Goal: Find specific page/section: Find specific page/section

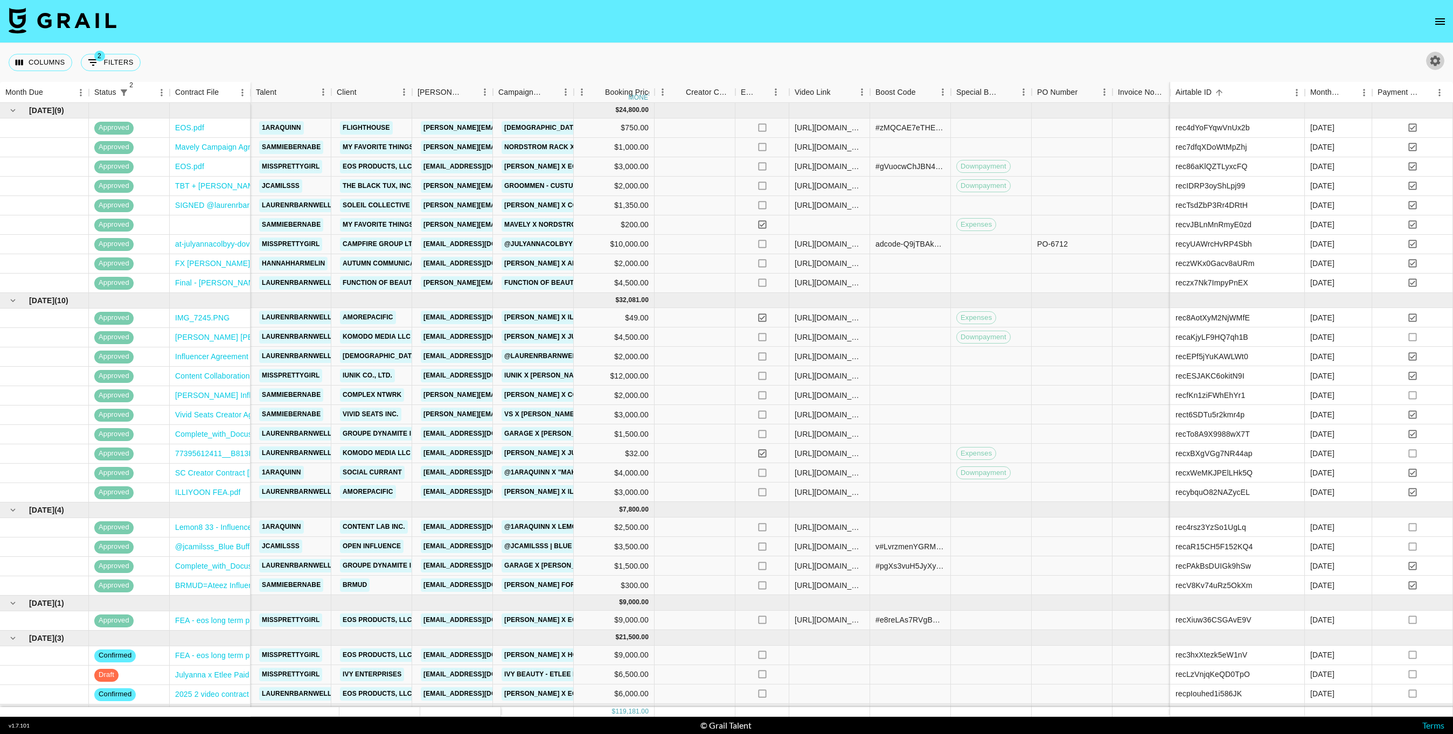
click at [1438, 63] on icon "button" at bounding box center [1435, 60] width 10 height 10
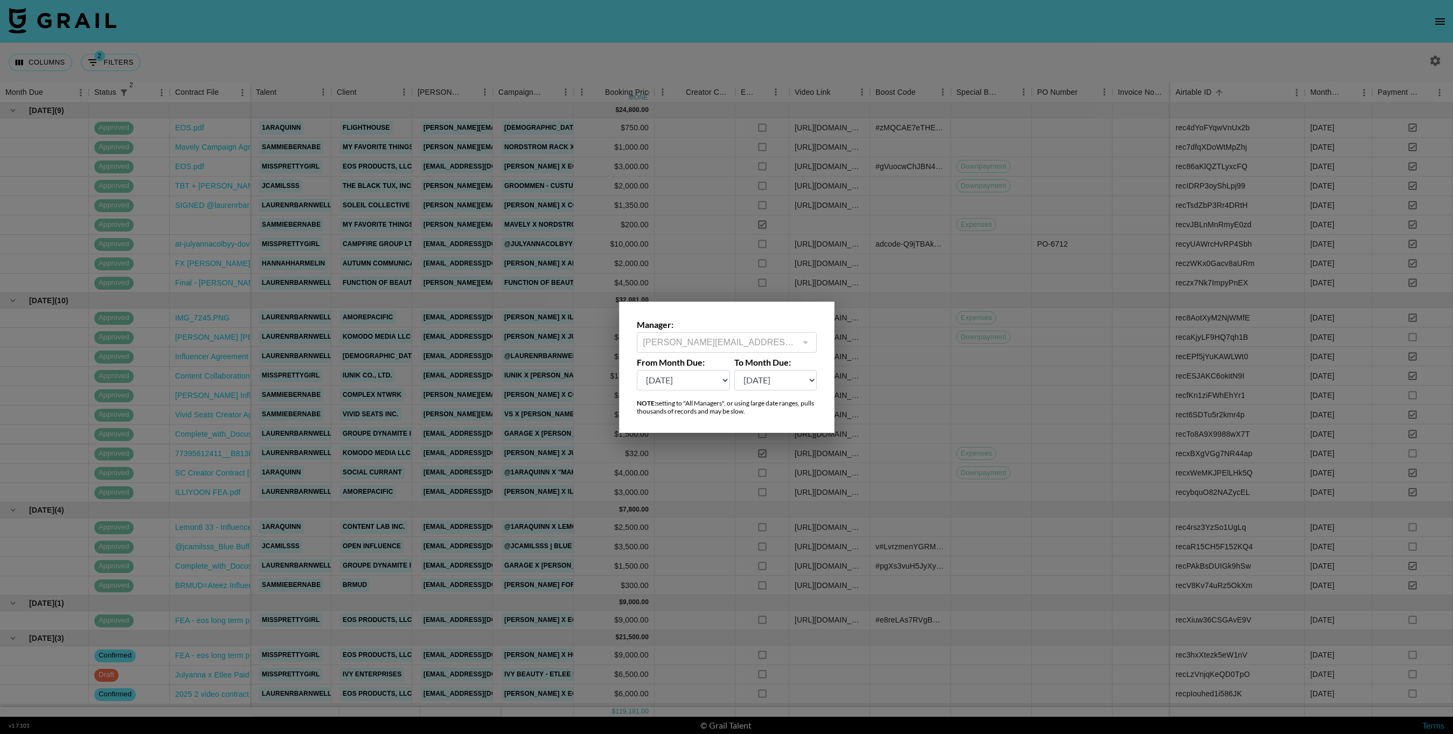
click at [711, 379] on select "[DATE] Aug '[DATE] Jun '[DATE] Apr '[DATE] Feb '[DATE] Dec '[DATE] Oct '[DATE] …" at bounding box center [684, 380] width 94 height 20
select select "[DATE]"
click at [637, 370] on select "[DATE] Aug '[DATE] Jun '[DATE] Apr '[DATE] Feb '[DATE] Dec '[DATE] Oct '[DATE] …" at bounding box center [684, 380] width 94 height 20
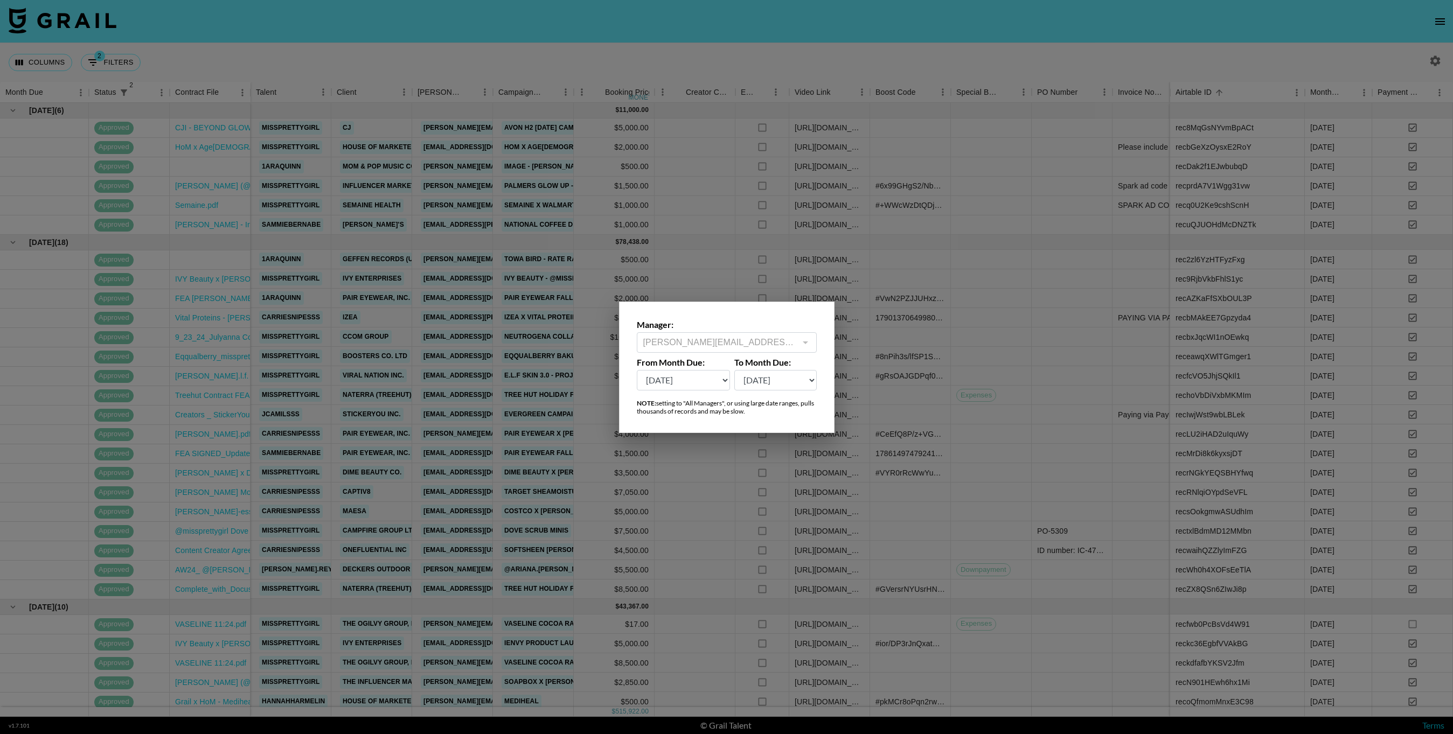
click at [1424, 242] on div at bounding box center [726, 367] width 1453 height 734
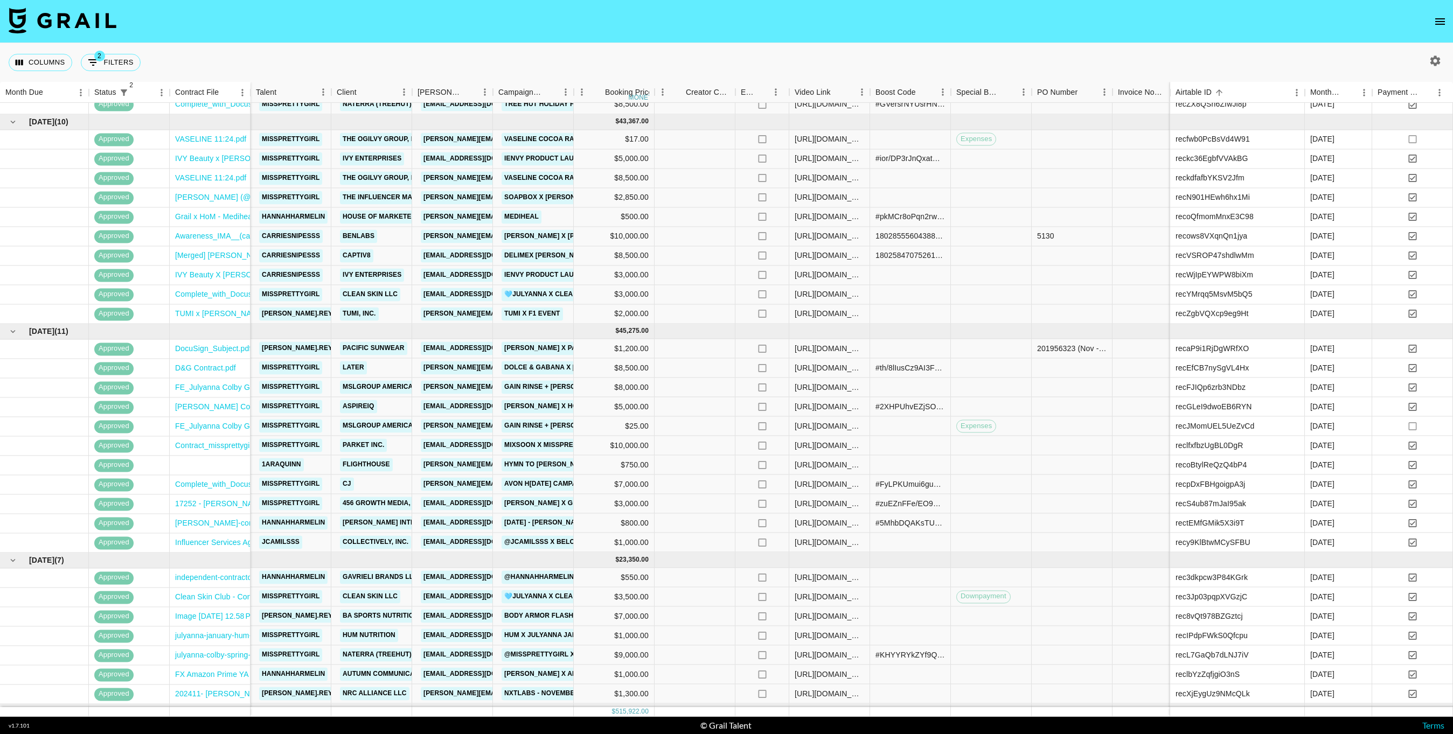
scroll to position [485, 309]
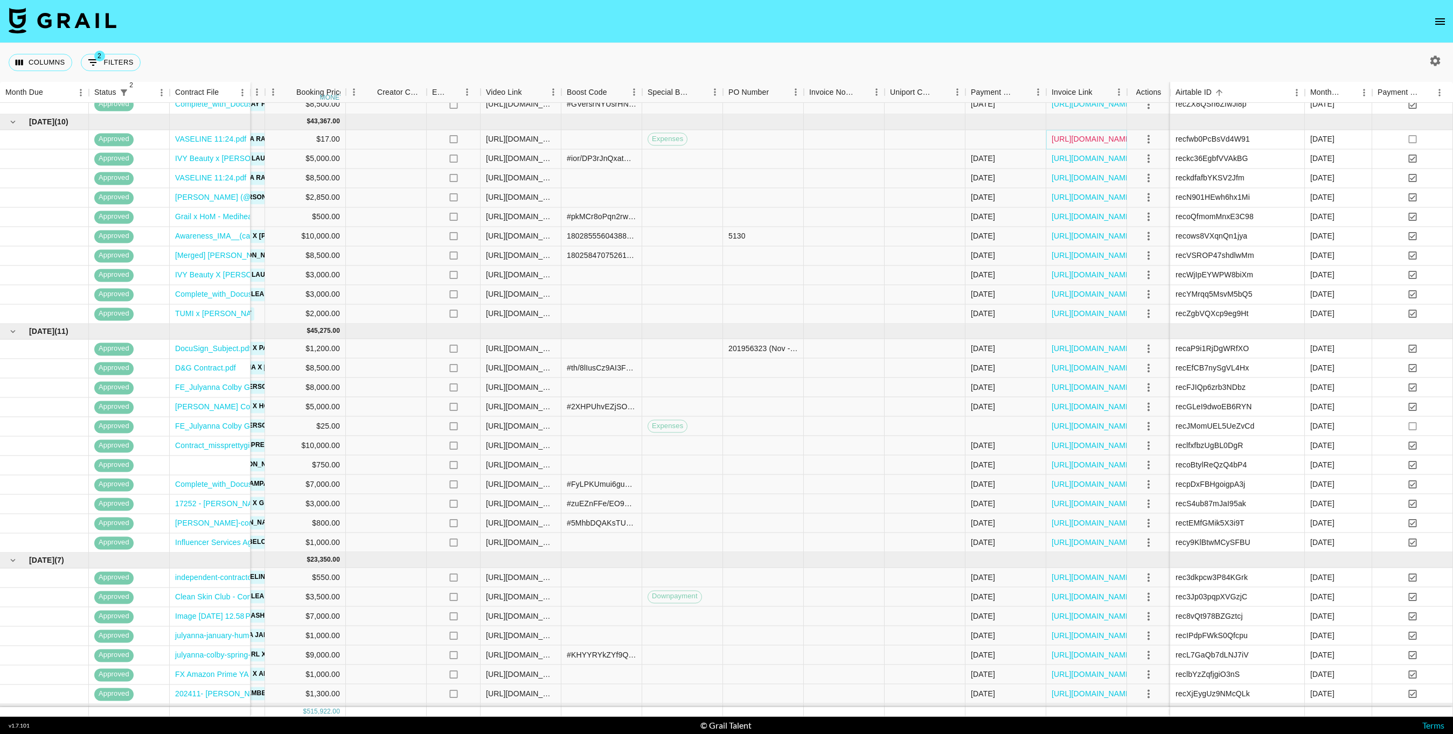
click at [1112, 142] on link "[URL][DOMAIN_NAME]" at bounding box center [1092, 139] width 81 height 11
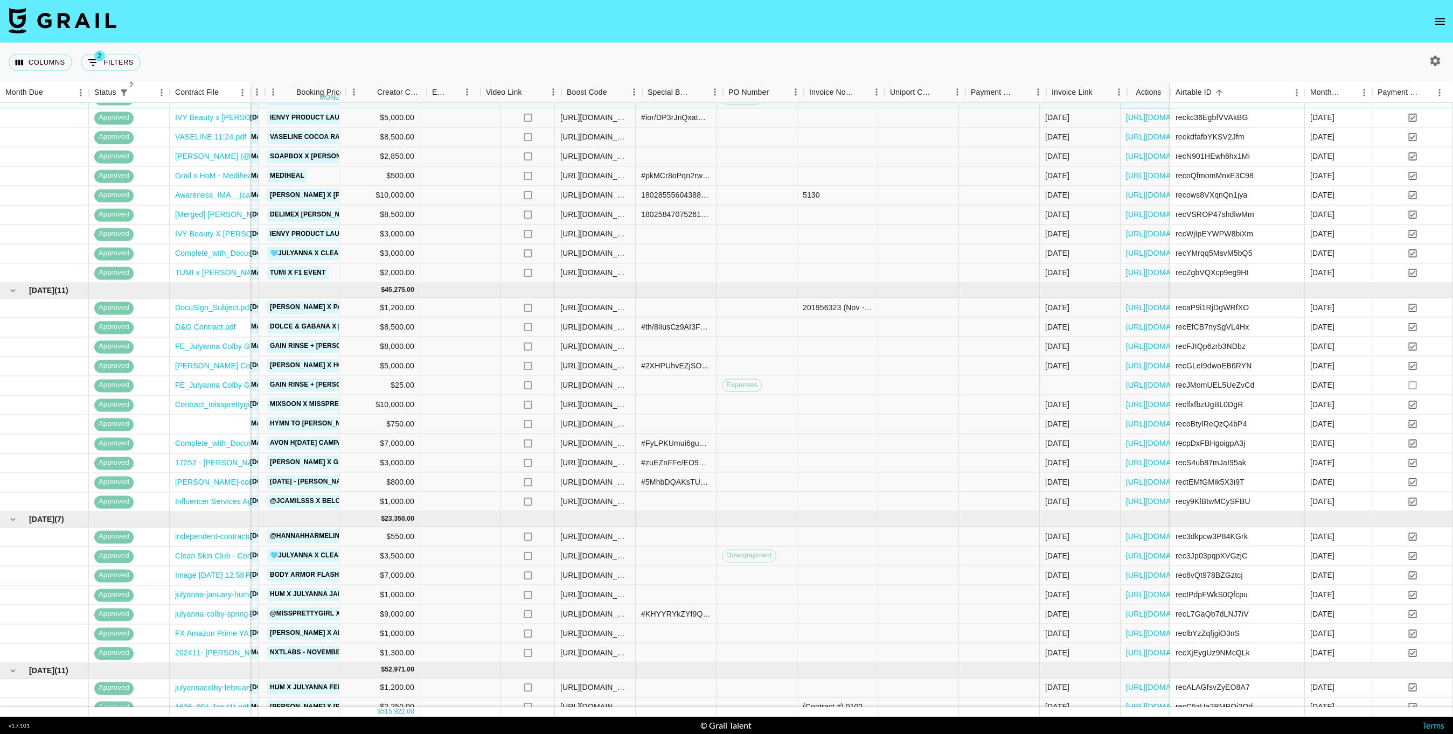
scroll to position [526, 309]
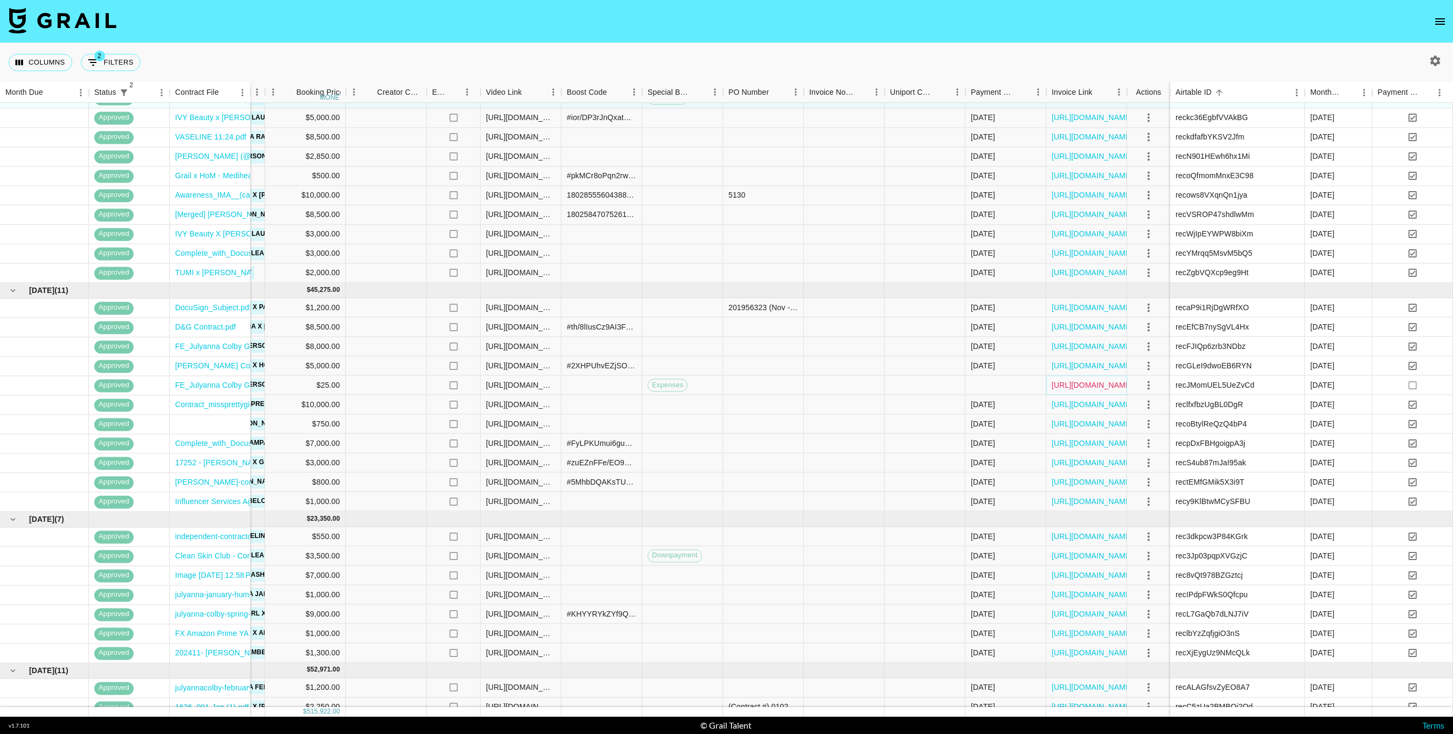
click at [1077, 386] on link "[URL][DOMAIN_NAME]" at bounding box center [1092, 385] width 81 height 11
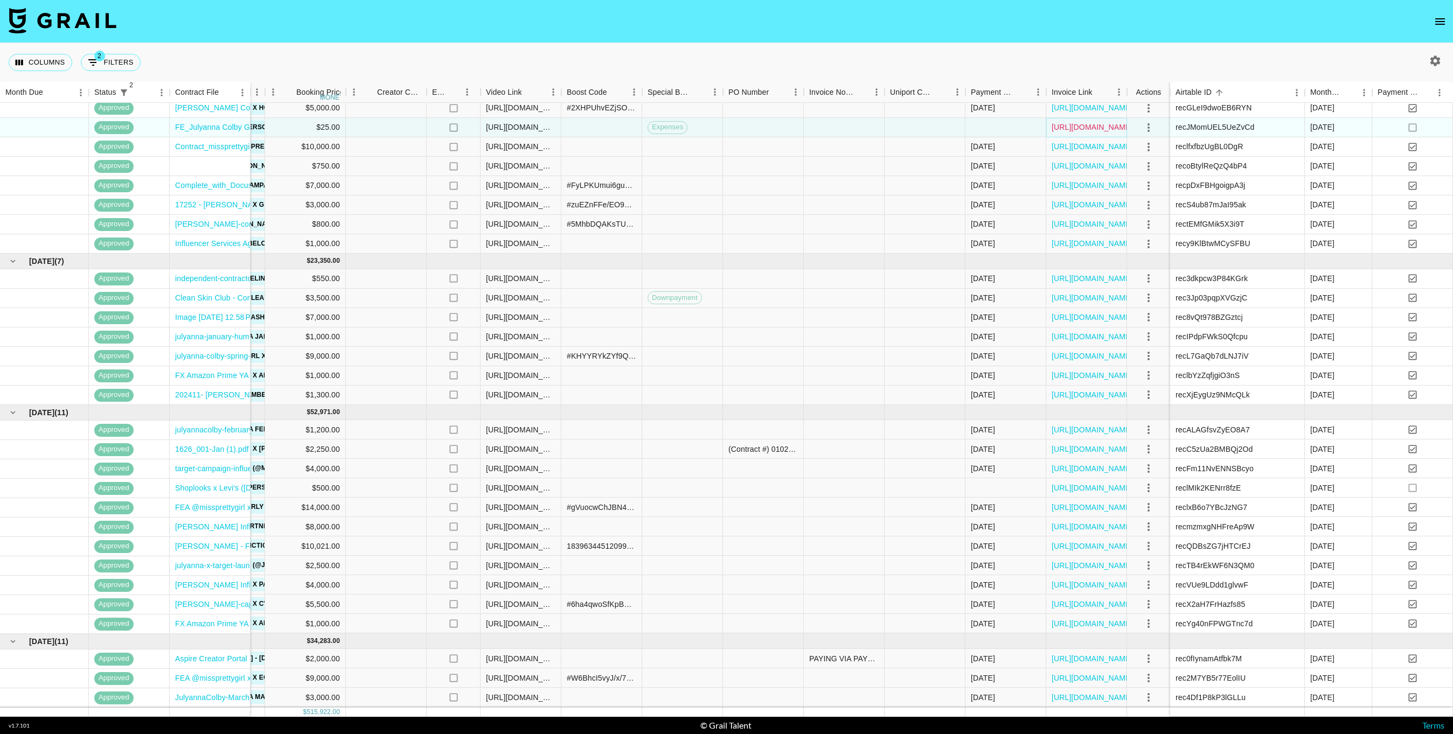
scroll to position [818, 309]
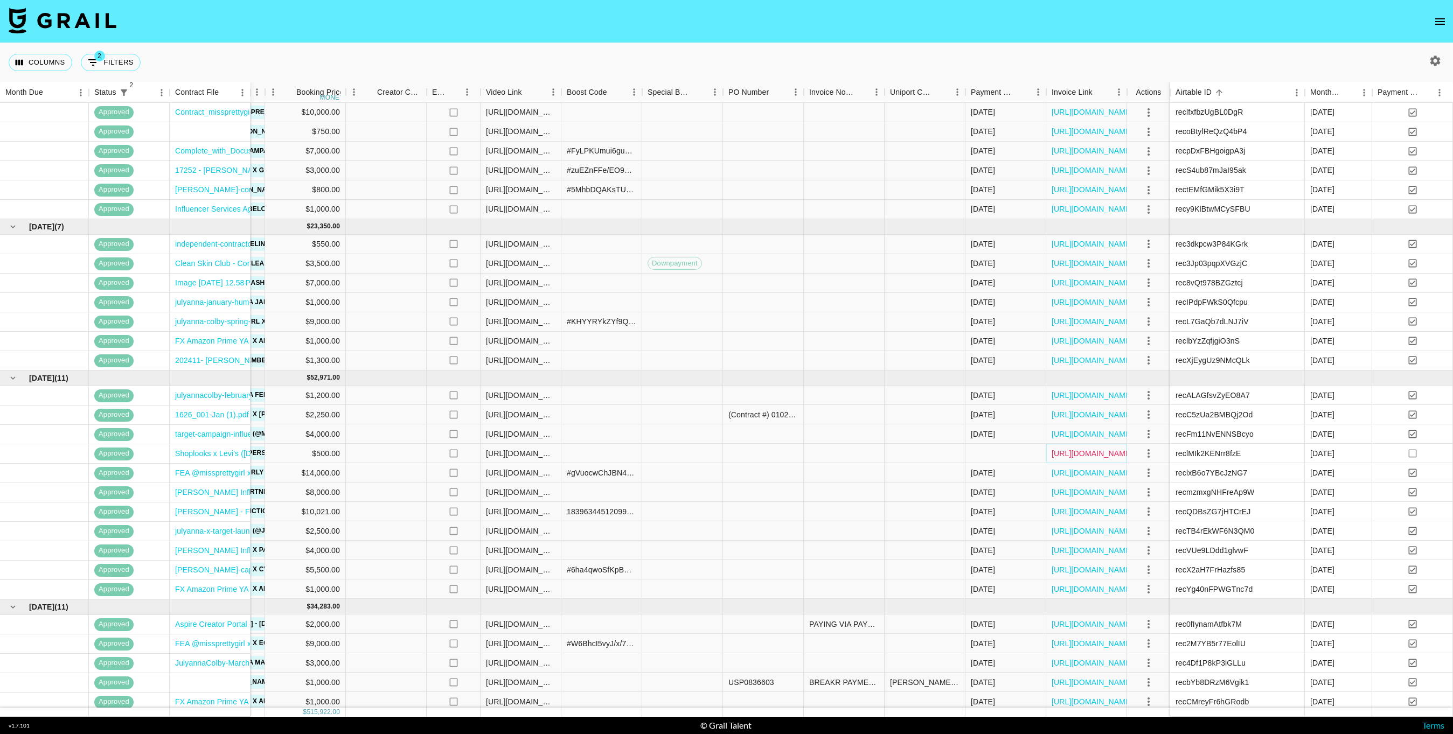
click at [1098, 448] on link "[URL][DOMAIN_NAME]" at bounding box center [1092, 453] width 81 height 11
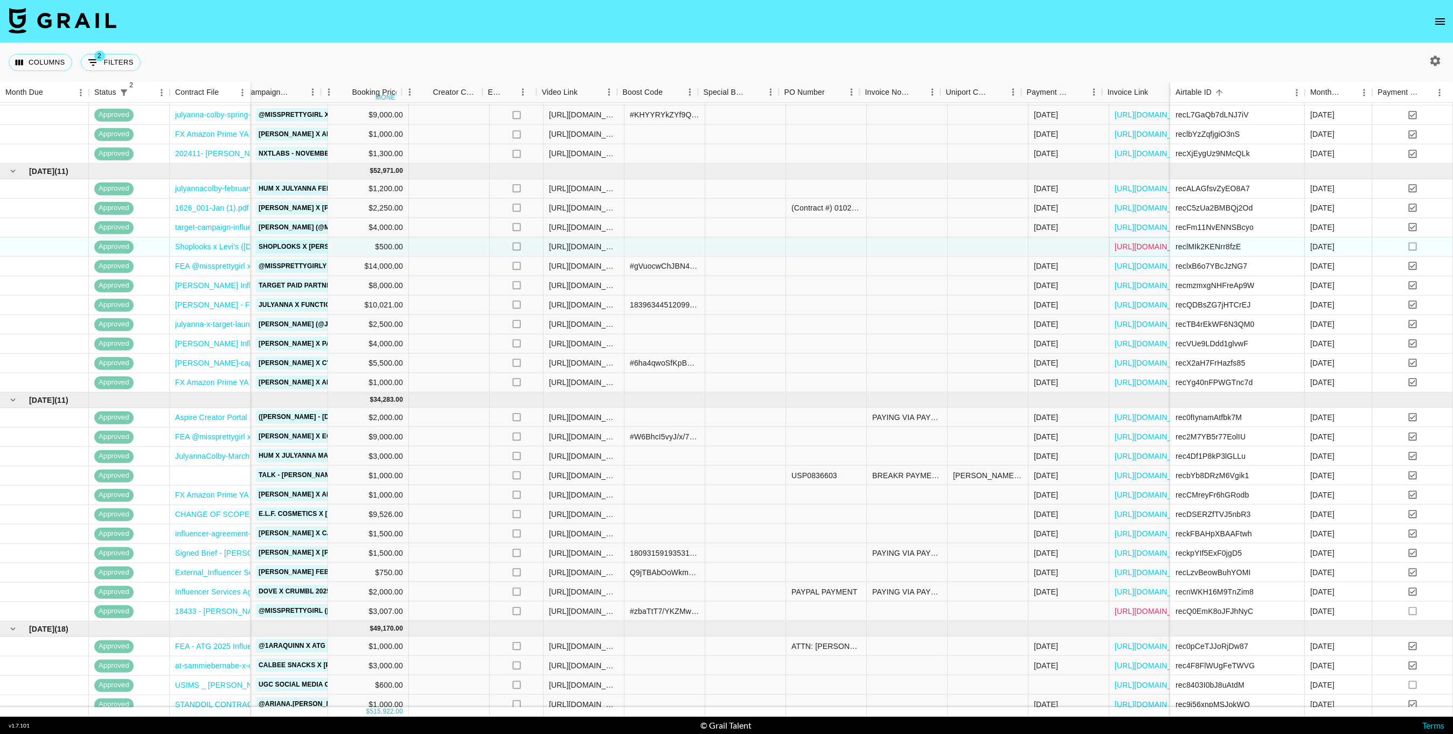
scroll to position [1025, 254]
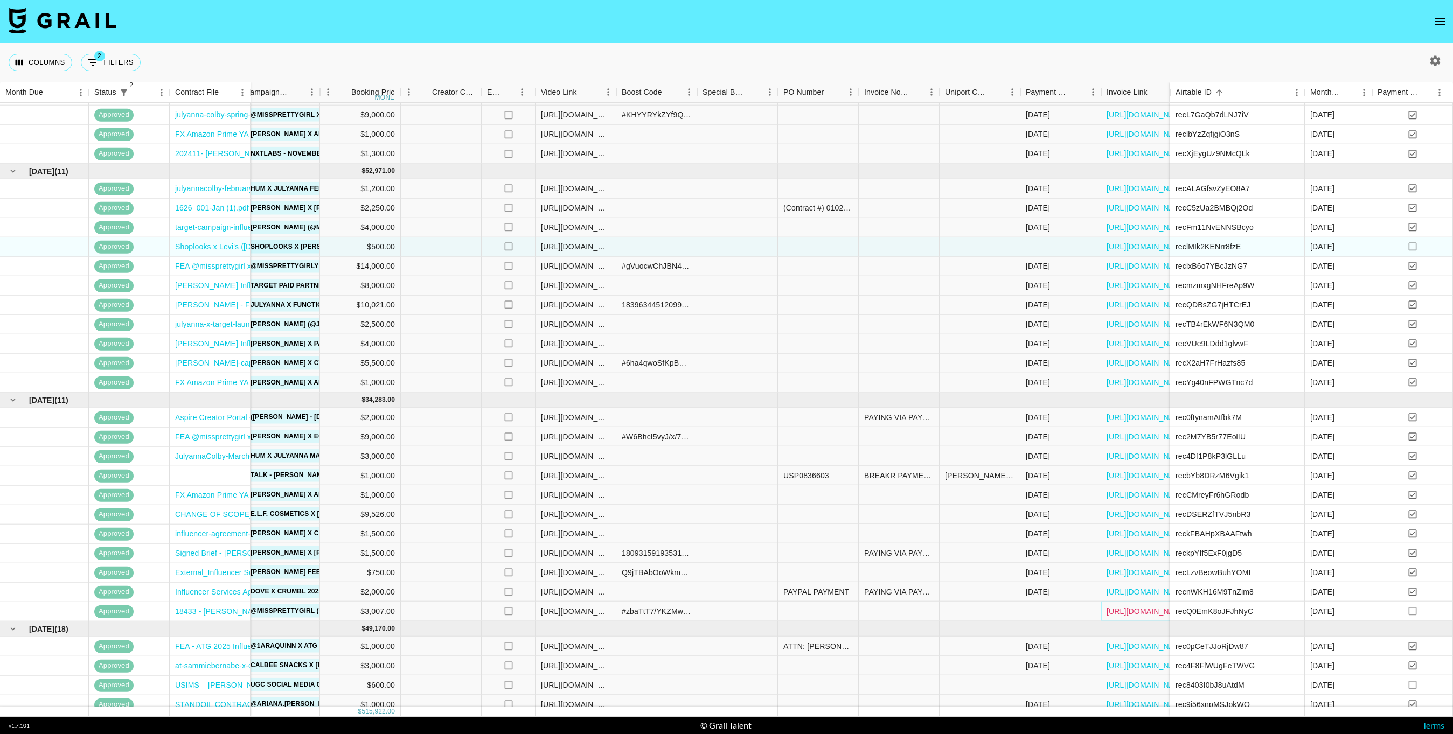
click at [1140, 615] on link "[URL][DOMAIN_NAME]" at bounding box center [1147, 611] width 81 height 11
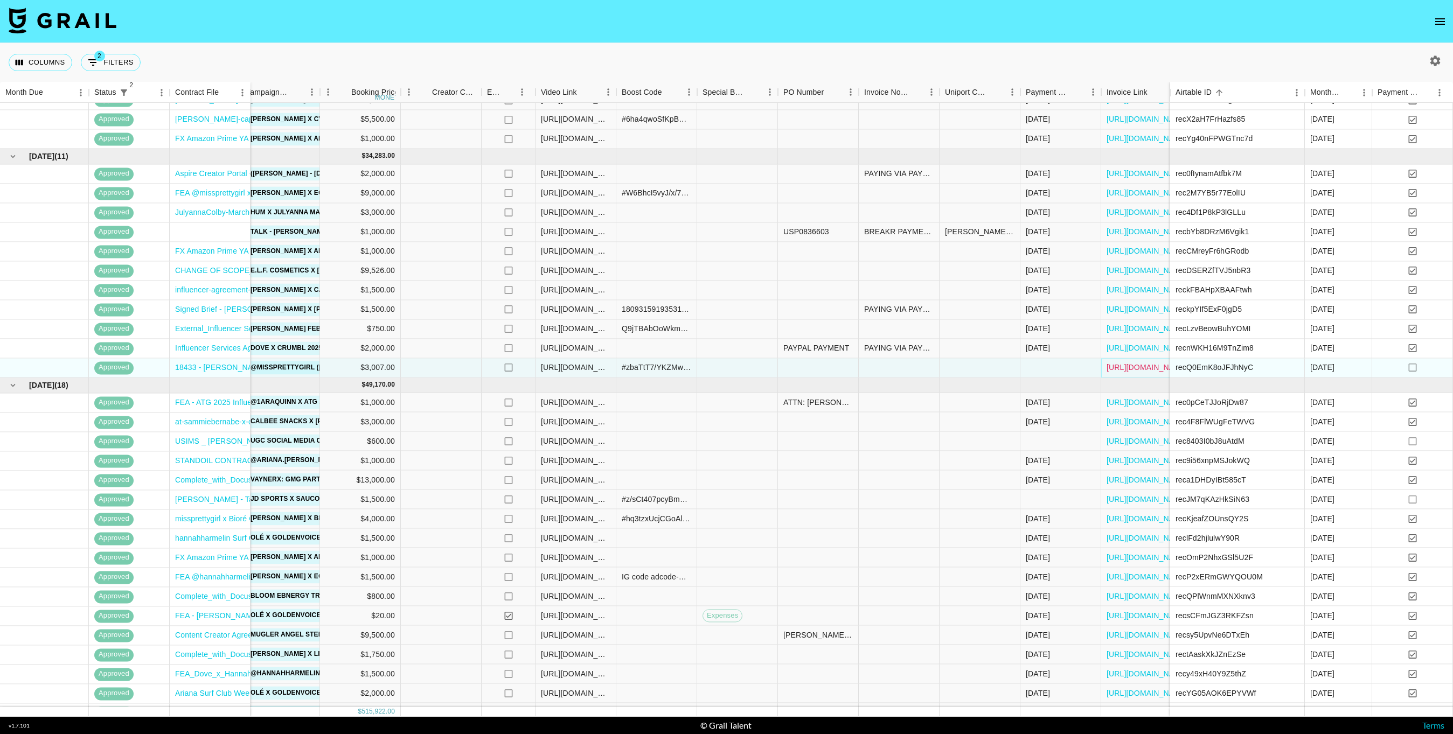
scroll to position [1269, 254]
click at [1119, 440] on link "[URL][DOMAIN_NAME]" at bounding box center [1147, 440] width 81 height 11
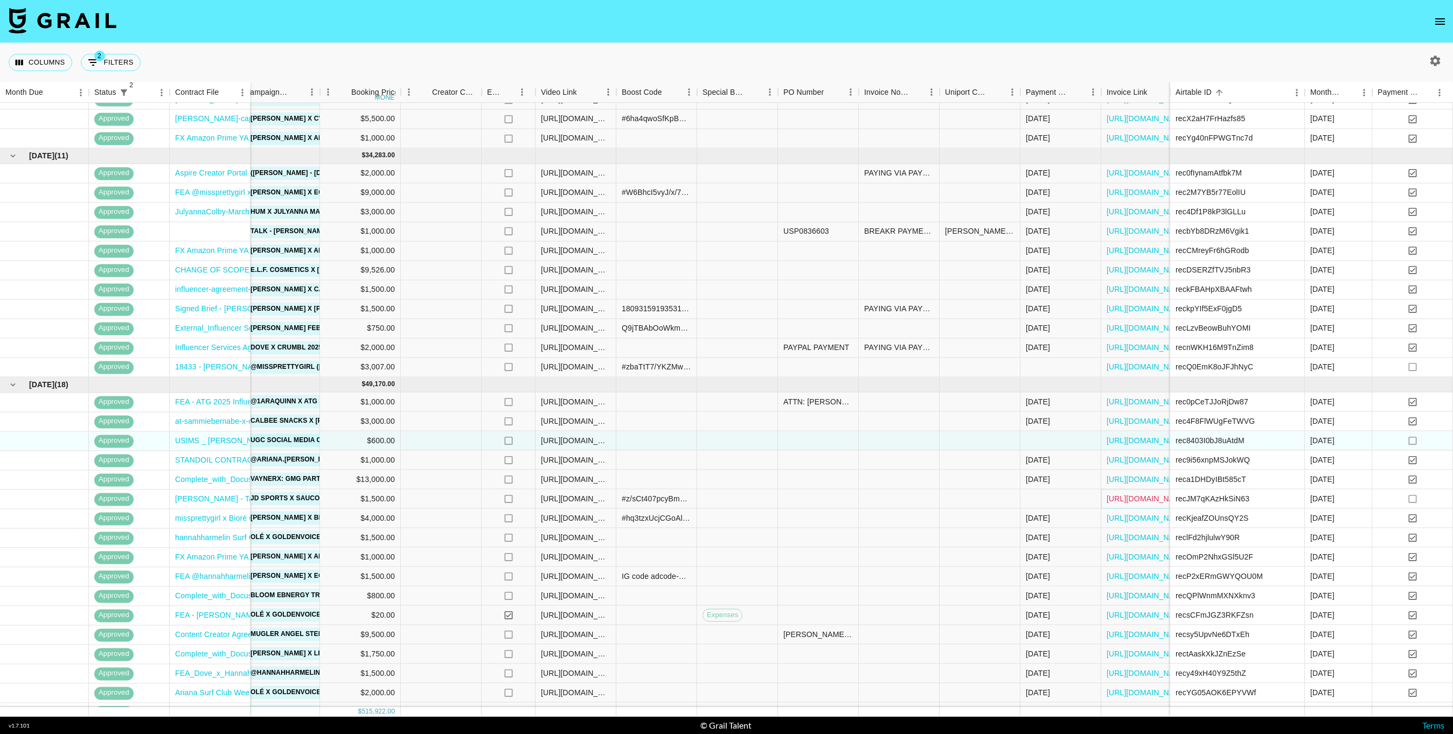
click at [1136, 497] on link "[URL][DOMAIN_NAME]" at bounding box center [1147, 498] width 81 height 11
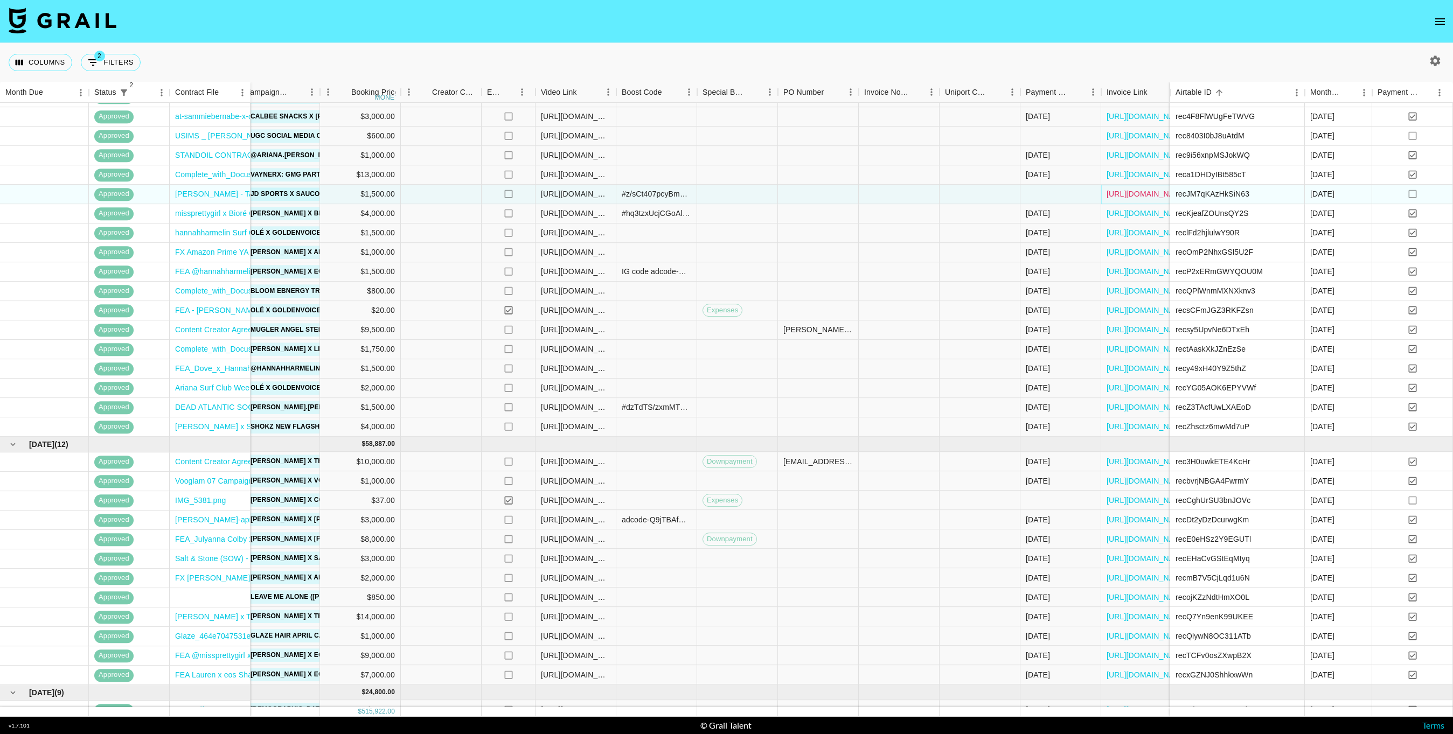
scroll to position [1618, 254]
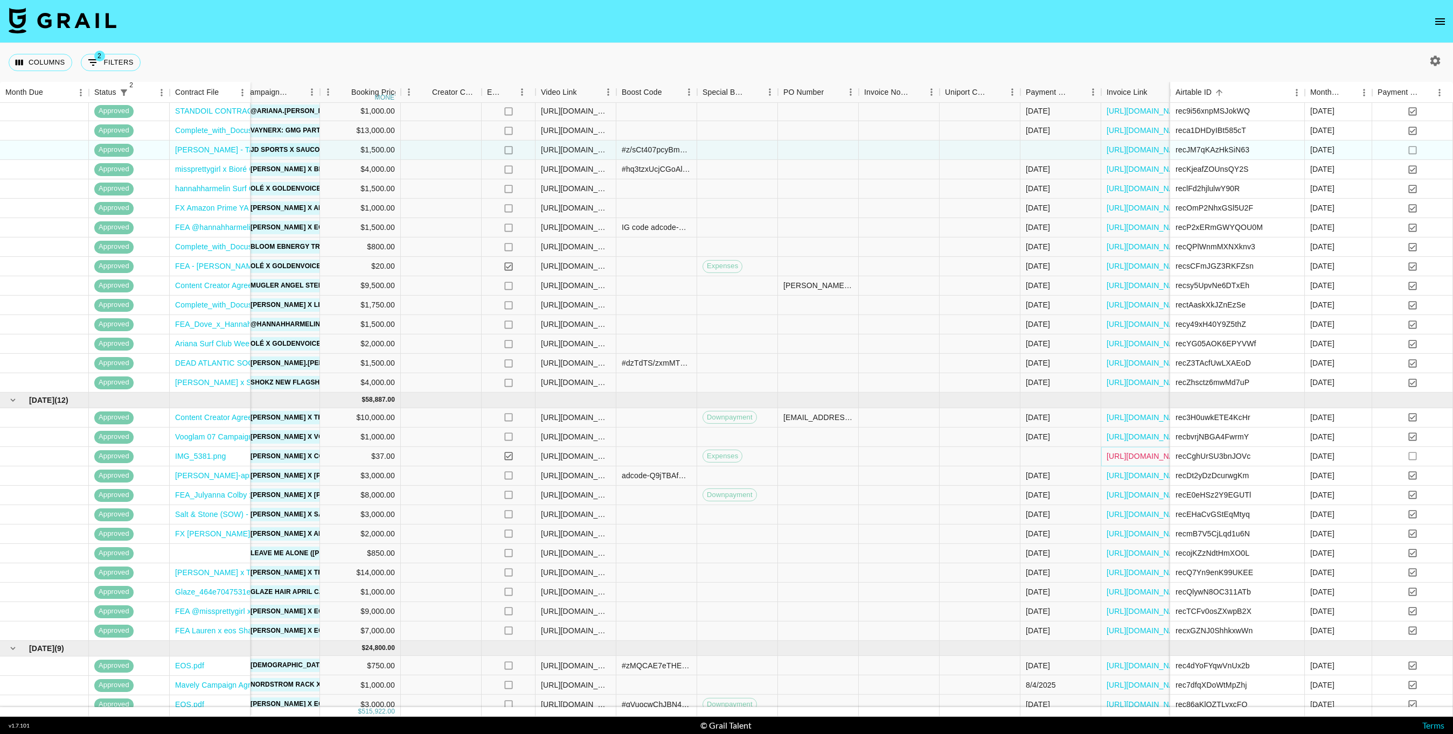
click at [1119, 455] on link "[URL][DOMAIN_NAME]" at bounding box center [1147, 456] width 81 height 11
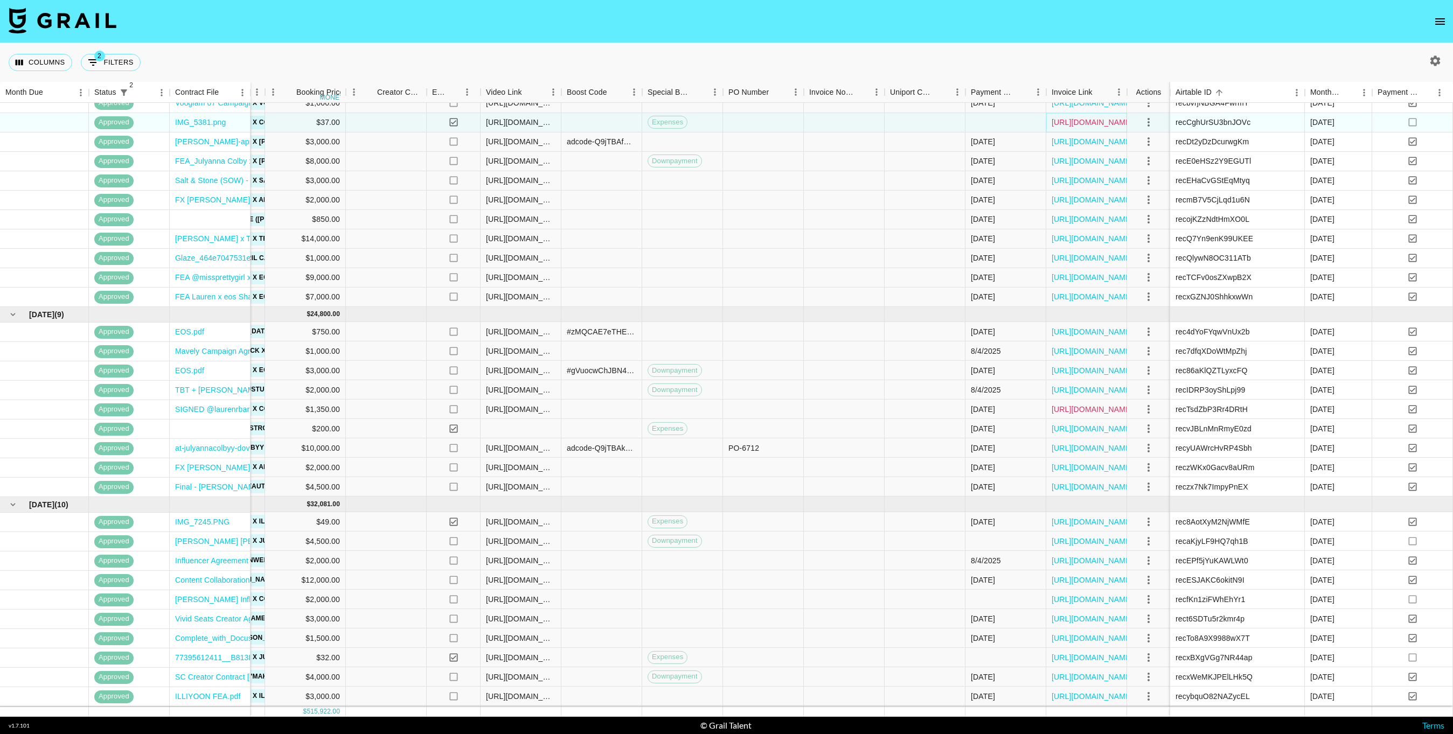
scroll to position [1935, 309]
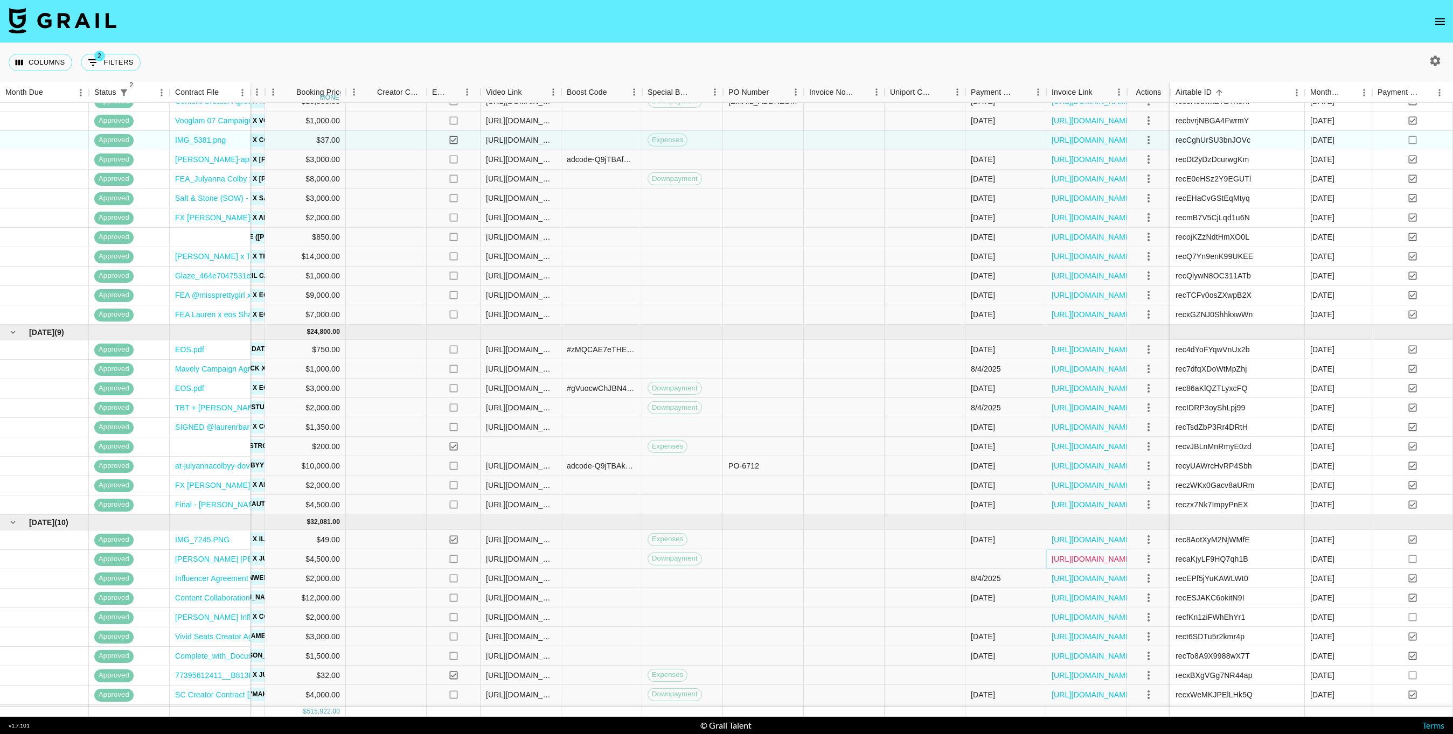
click at [1086, 561] on link "[URL][DOMAIN_NAME]" at bounding box center [1092, 559] width 81 height 11
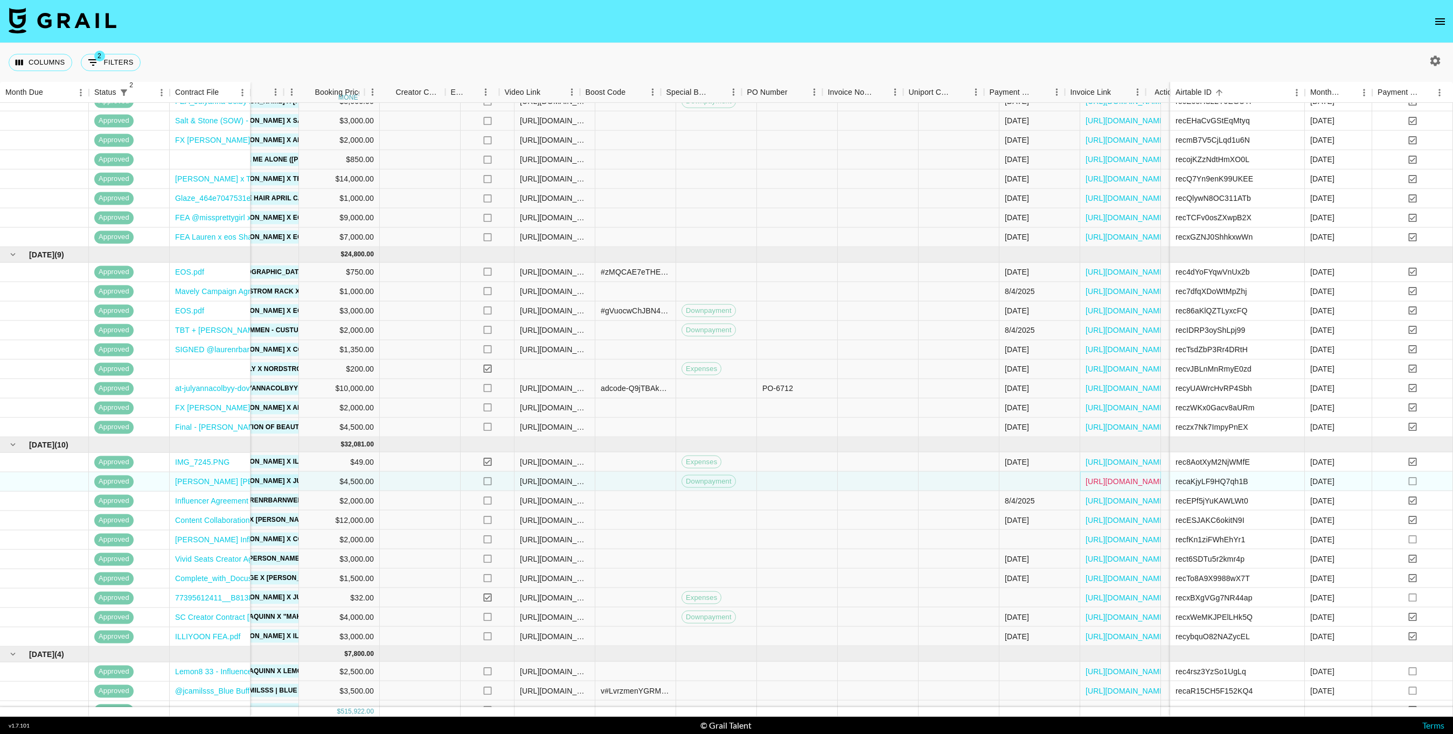
scroll to position [2012, 309]
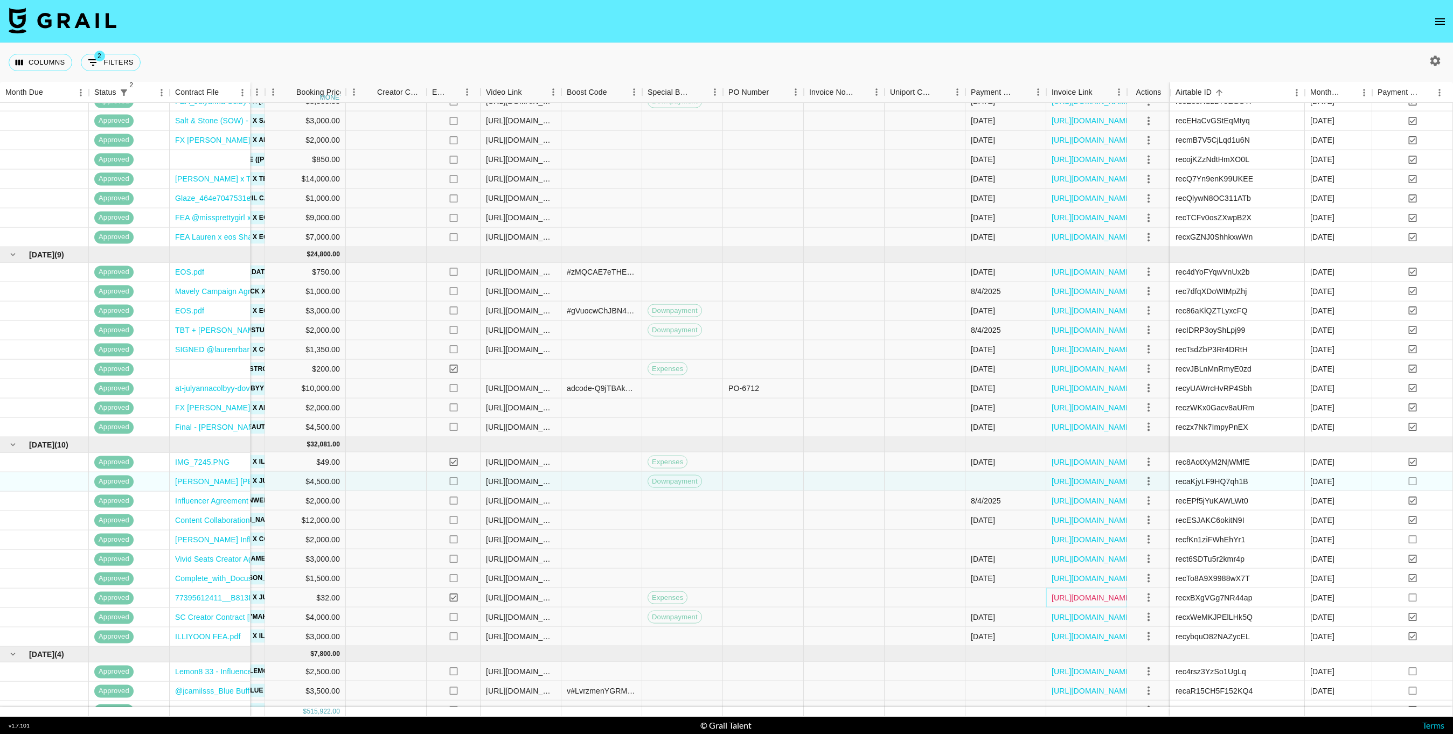
click at [1077, 599] on link "[URL][DOMAIN_NAME]" at bounding box center [1092, 598] width 81 height 11
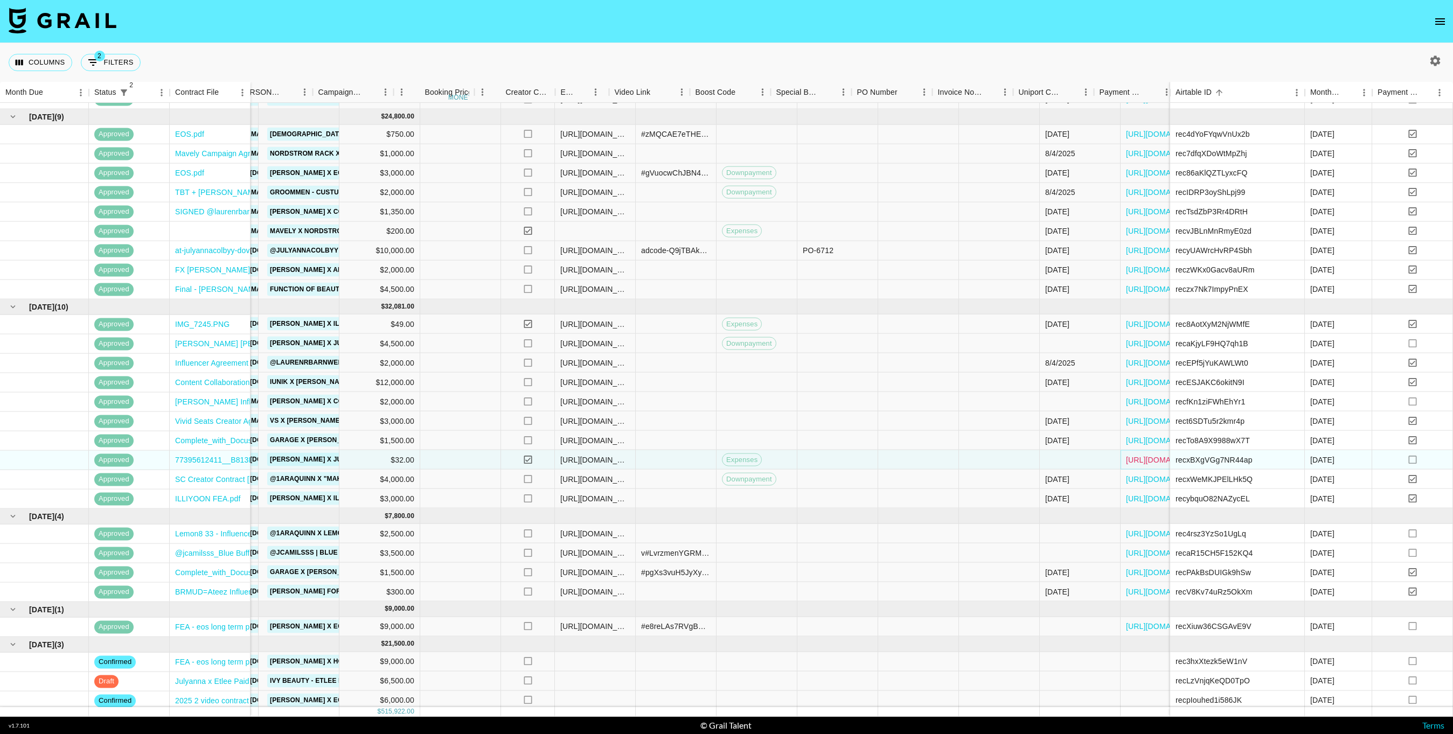
scroll to position [2150, 309]
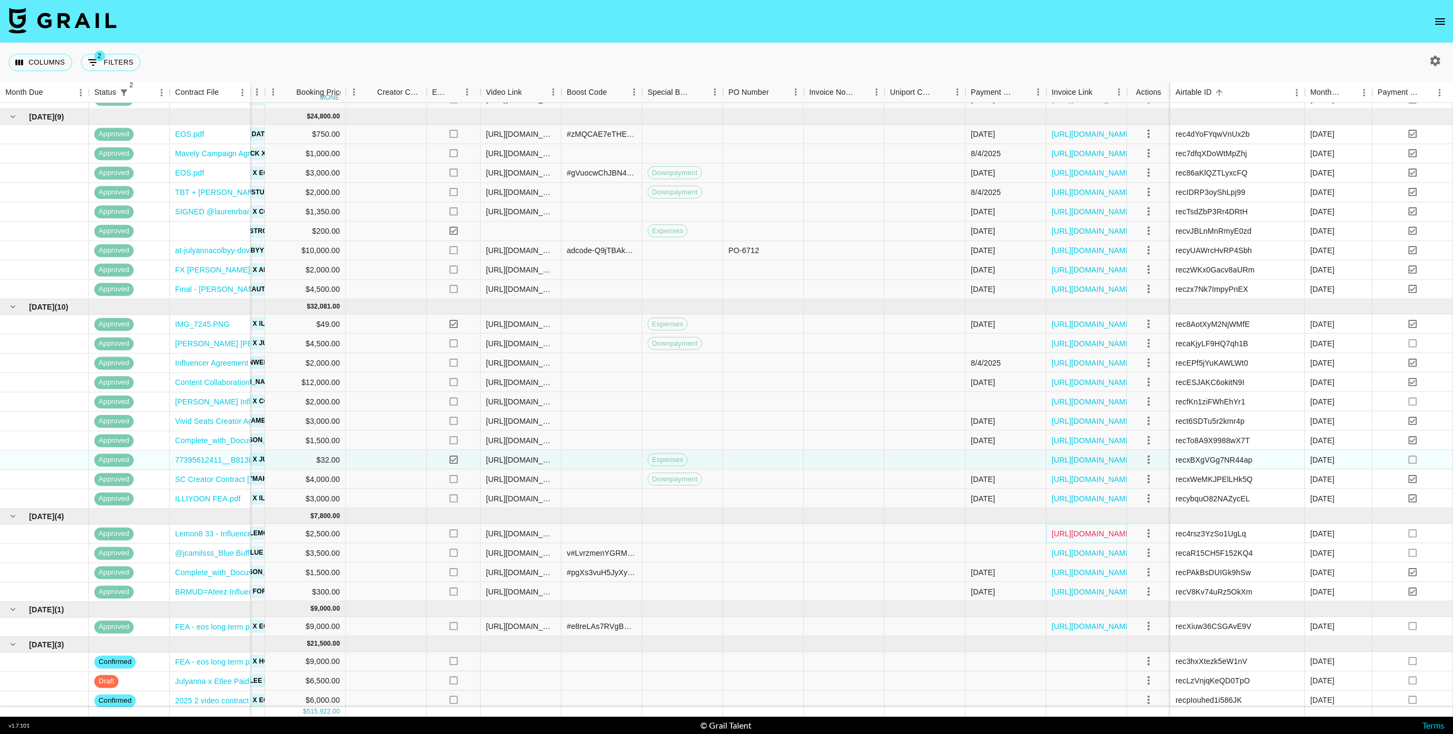
click at [1073, 532] on link "[URL][DOMAIN_NAME]" at bounding box center [1092, 533] width 81 height 11
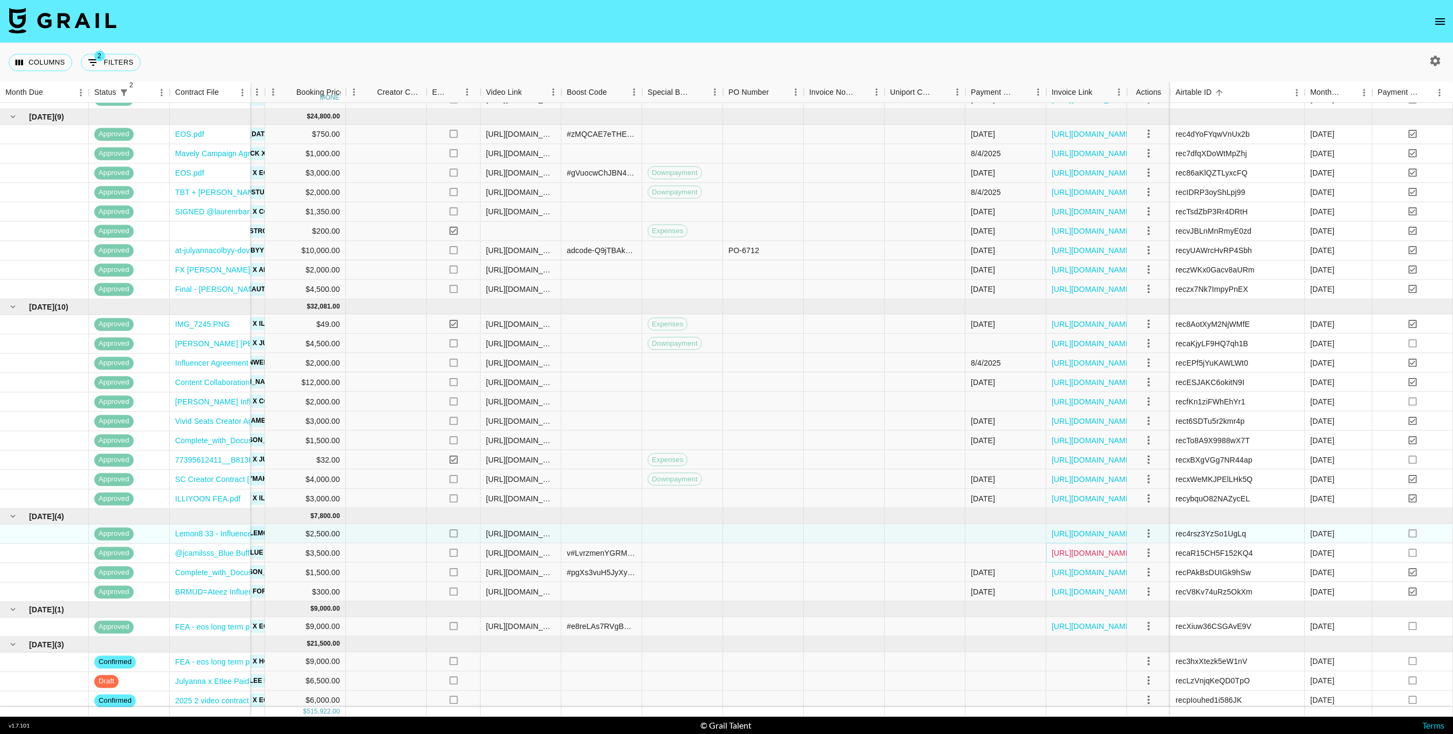
click at [1079, 553] on link "[URL][DOMAIN_NAME]" at bounding box center [1092, 552] width 81 height 11
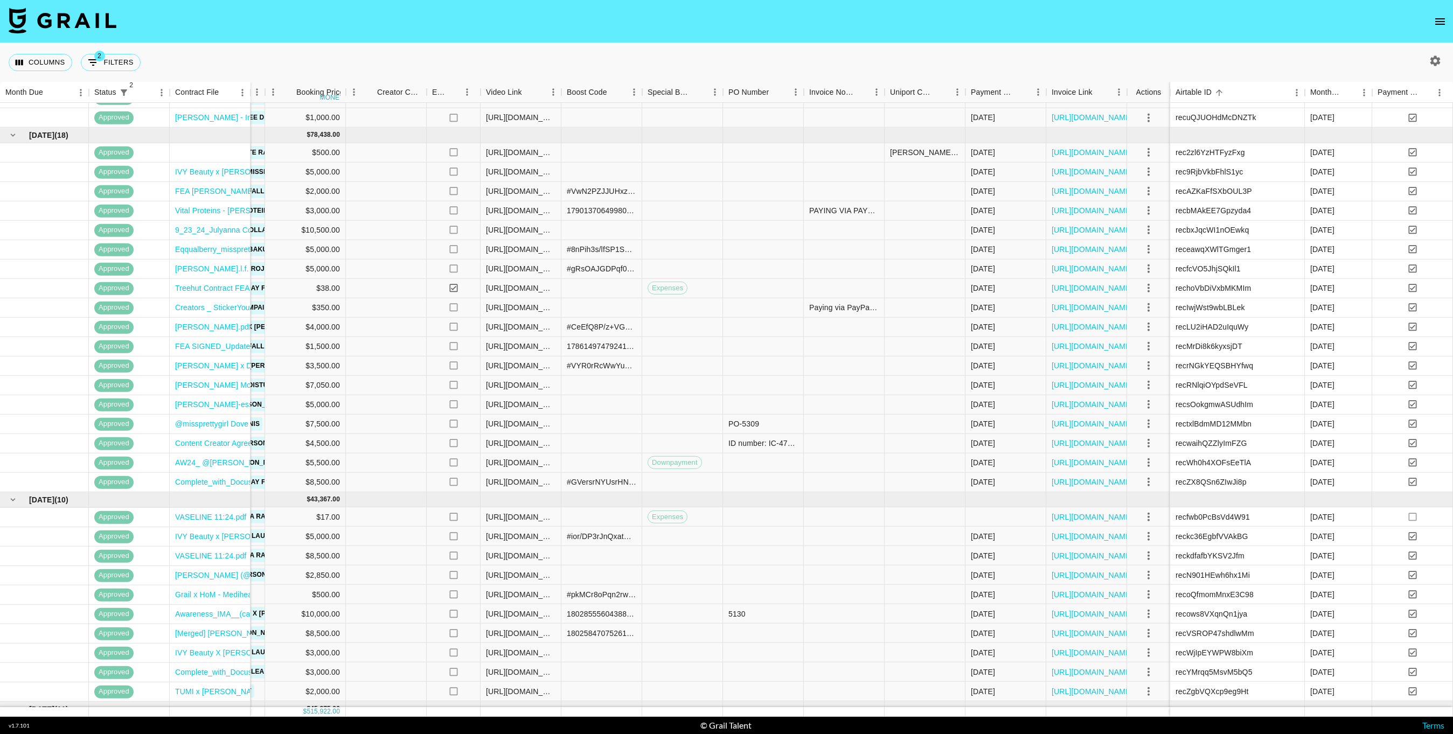
scroll to position [106, 309]
click at [1080, 523] on link "[URL][DOMAIN_NAME]" at bounding box center [1092, 518] width 81 height 11
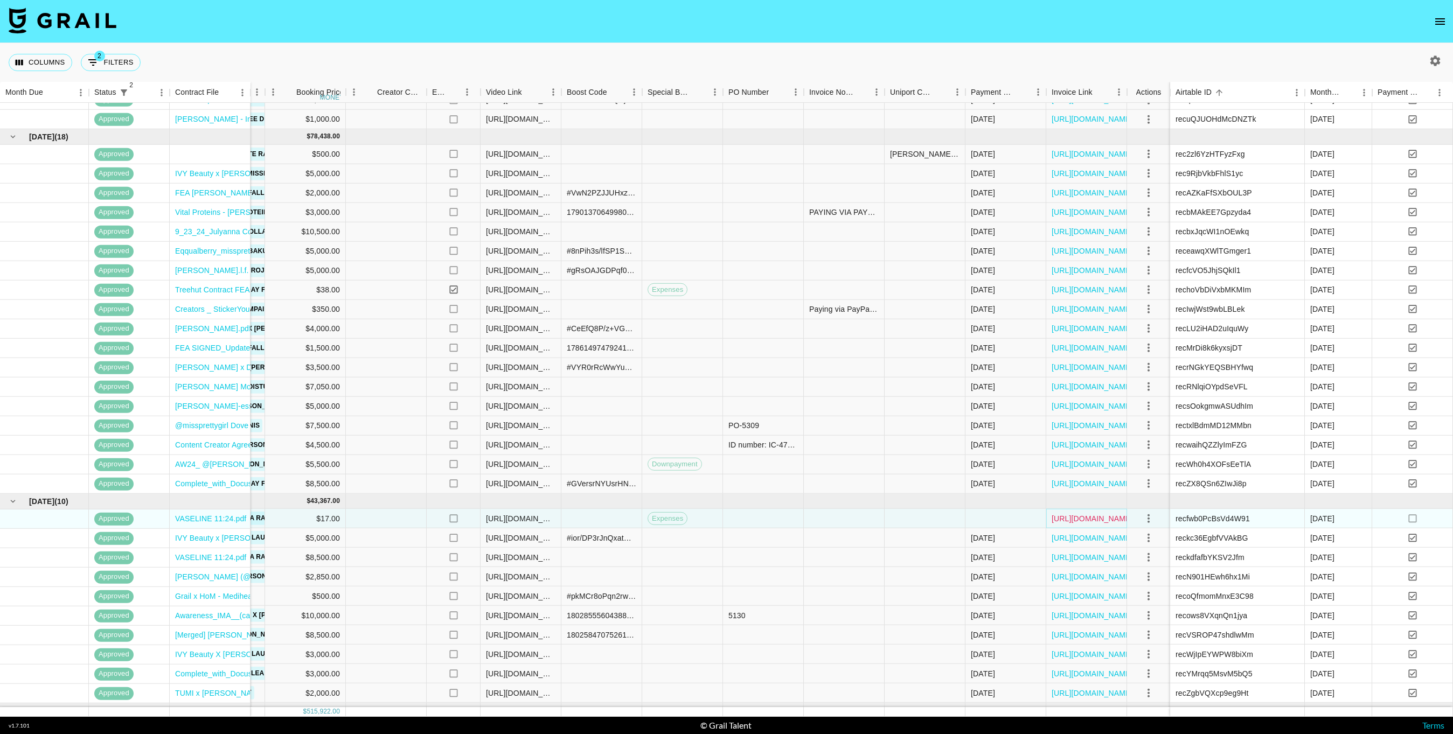
scroll to position [106, 0]
